Goal: Transaction & Acquisition: Purchase product/service

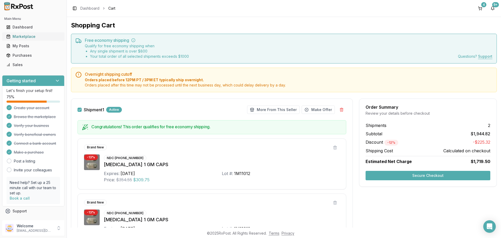
click at [21, 37] on div "Marketplace" at bounding box center [33, 36] width 54 height 5
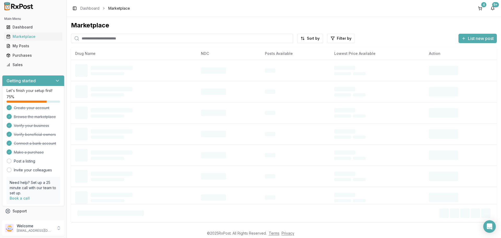
click at [114, 37] on input "search" at bounding box center [182, 38] width 222 height 9
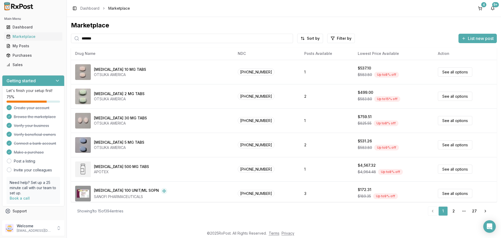
type input "*******"
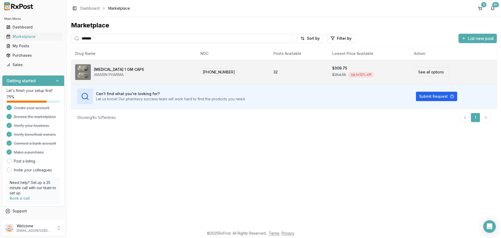
click at [116, 69] on div "[MEDICAL_DATA] 1 GM CAPS" at bounding box center [119, 69] width 50 height 5
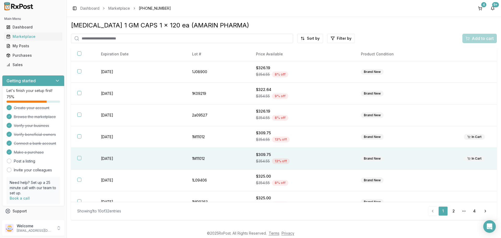
click at [80, 158] on button "button" at bounding box center [79, 158] width 4 height 4
click at [467, 36] on div "Add to cart" at bounding box center [480, 38] width 28 height 6
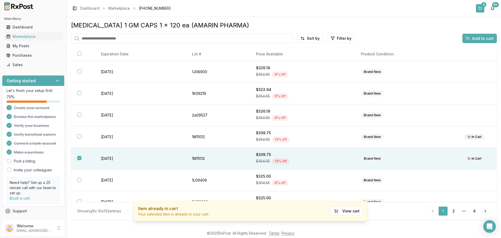
click at [481, 9] on button "4" at bounding box center [480, 8] width 8 height 8
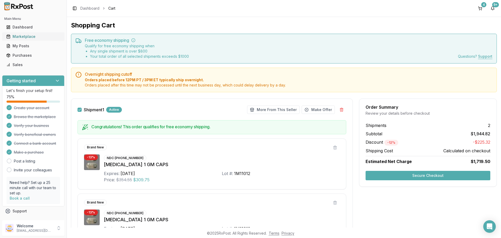
click at [24, 34] on div "Marketplace" at bounding box center [33, 36] width 54 height 5
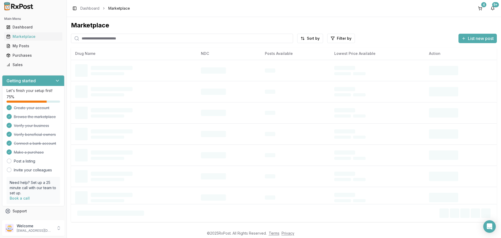
click at [103, 36] on input "search" at bounding box center [182, 38] width 222 height 9
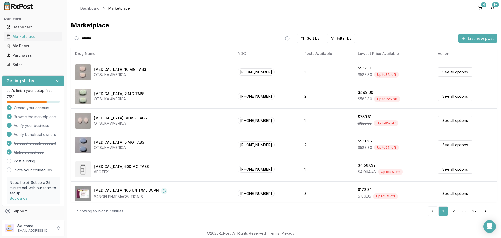
type input "*******"
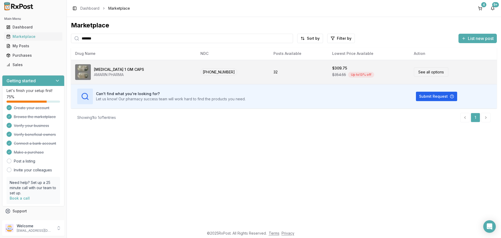
click at [123, 69] on div "[MEDICAL_DATA] 1 GM CAPS" at bounding box center [119, 69] width 50 height 5
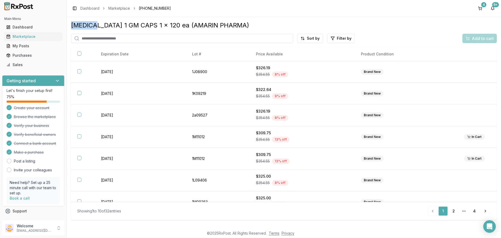
drag, startPoint x: 71, startPoint y: 26, endPoint x: 95, endPoint y: 24, distance: 24.4
click at [95, 24] on div "[MEDICAL_DATA] 1 GM CAPS 1 x 120 ea (AMARIN PHARMA) Sort by Filter by Add to ca…" at bounding box center [284, 122] width 434 height 210
copy div "[MEDICAL_DATA]"
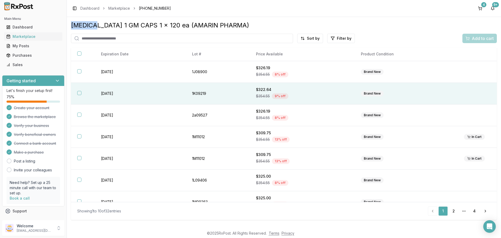
click at [79, 93] on button "button" at bounding box center [79, 93] width 4 height 4
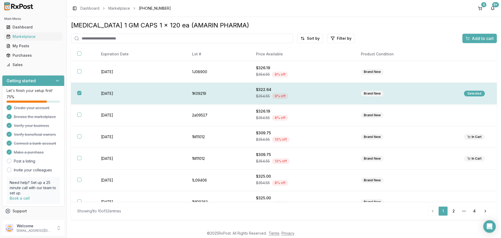
click at [466, 92] on div "Selected" at bounding box center [474, 94] width 21 height 6
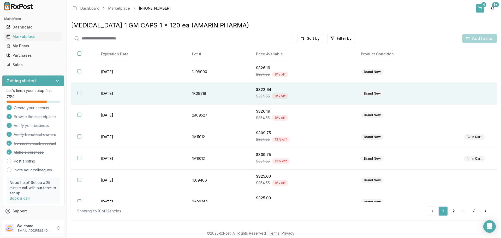
click at [482, 9] on button "4" at bounding box center [480, 8] width 8 height 8
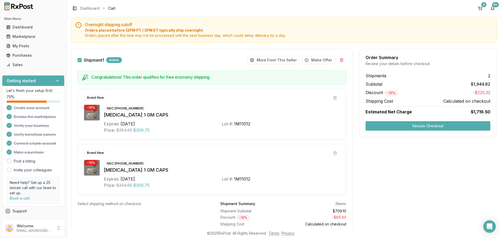
scroll to position [38, 0]
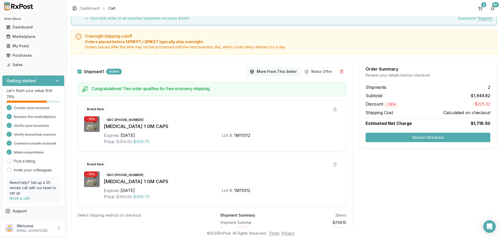
click at [260, 70] on button "More From This Seller" at bounding box center [273, 71] width 52 height 8
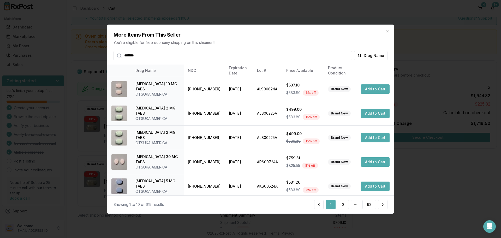
type input "*******"
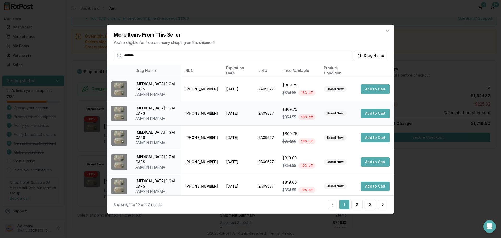
click at [375, 113] on button "Add to Cart" at bounding box center [375, 113] width 29 height 9
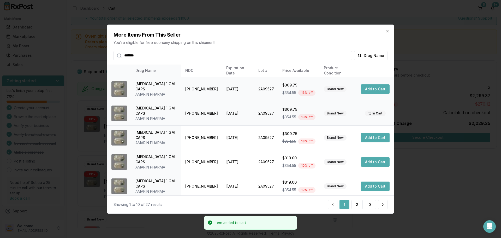
click at [371, 89] on button "Add to Cart" at bounding box center [375, 88] width 29 height 9
click at [371, 139] on button "Add to Cart" at bounding box center [375, 137] width 29 height 9
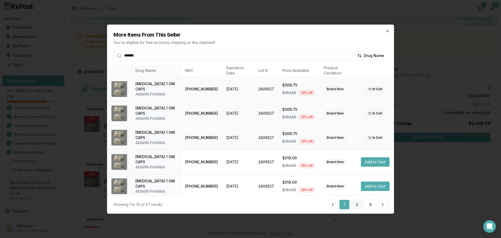
click at [358, 204] on button "2" at bounding box center [357, 204] width 11 height 9
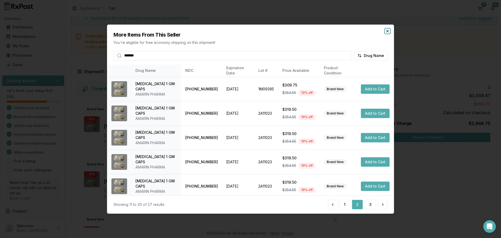
click at [387, 31] on icon "button" at bounding box center [388, 31] width 4 height 4
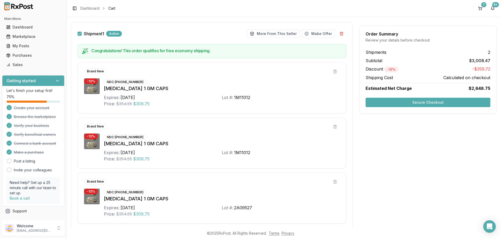
scroll to position [64, 0]
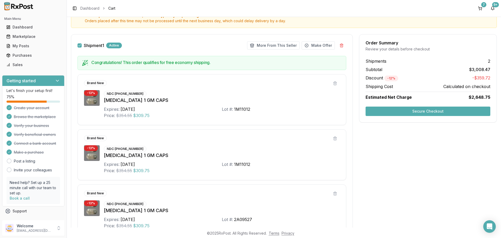
drag, startPoint x: 223, startPoint y: 166, endPoint x: 193, endPoint y: 116, distance: 58.0
click at [193, 116] on div "Price: $354.55 $309.75" at bounding box center [163, 115] width 118 height 6
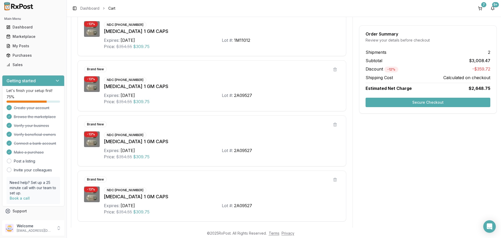
scroll to position [116, 0]
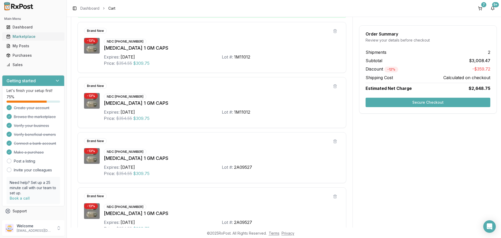
click at [26, 38] on div "Marketplace" at bounding box center [33, 36] width 54 height 5
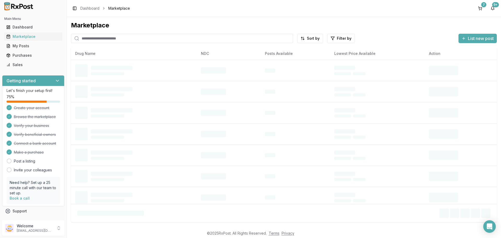
click at [116, 37] on input "search" at bounding box center [182, 38] width 222 height 9
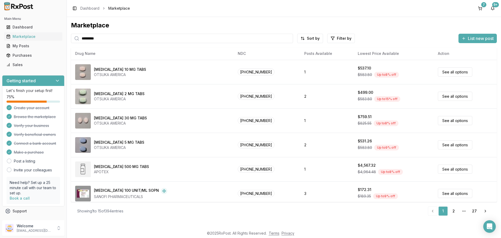
type input "*********"
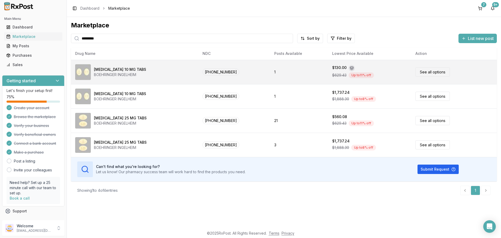
click at [104, 67] on div "[MEDICAL_DATA] 10 MG TABS" at bounding box center [120, 69] width 52 height 5
drag, startPoint x: 196, startPoint y: 74, endPoint x: 219, endPoint y: 73, distance: 23.3
click at [219, 73] on td "[PHONE_NUMBER]" at bounding box center [234, 72] width 72 height 24
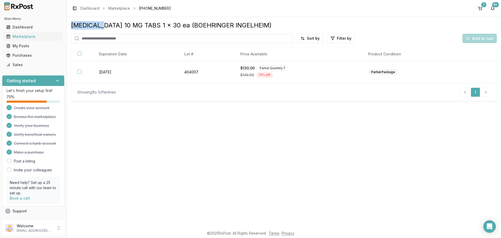
drag, startPoint x: 72, startPoint y: 26, endPoint x: 99, endPoint y: 23, distance: 27.3
click at [99, 23] on div "[MEDICAL_DATA] 10 MG TABS 1 x 30 ea (BOEHRINGER INGELHEIM)" at bounding box center [284, 25] width 426 height 8
copy div "[MEDICAL_DATA]"
click at [482, 9] on button "7" at bounding box center [480, 8] width 8 height 8
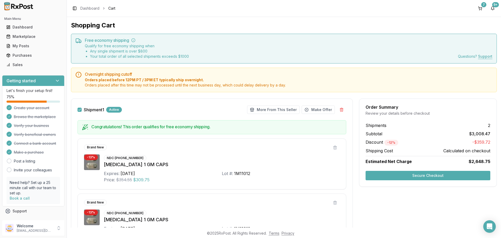
drag, startPoint x: 426, startPoint y: 176, endPoint x: 407, endPoint y: 196, distance: 28.3
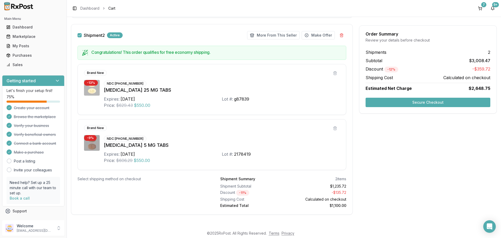
scroll to position [438, 0]
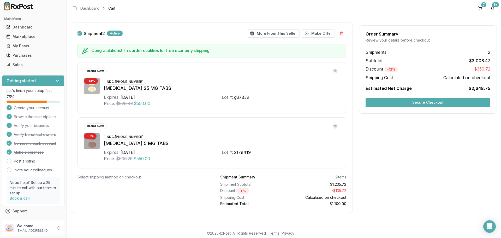
click at [404, 104] on button "Secure Checkout" at bounding box center [428, 102] width 125 height 9
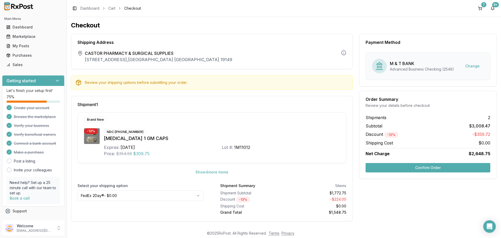
click at [421, 164] on button "Confirm Order" at bounding box center [428, 167] width 125 height 9
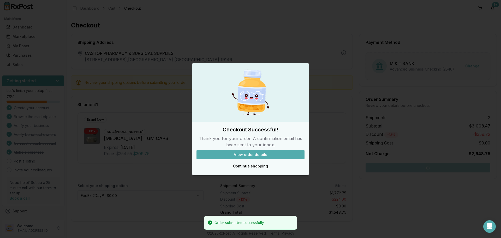
click at [256, 156] on button "View order details" at bounding box center [251, 154] width 108 height 9
